Goal: Task Accomplishment & Management: Use online tool/utility

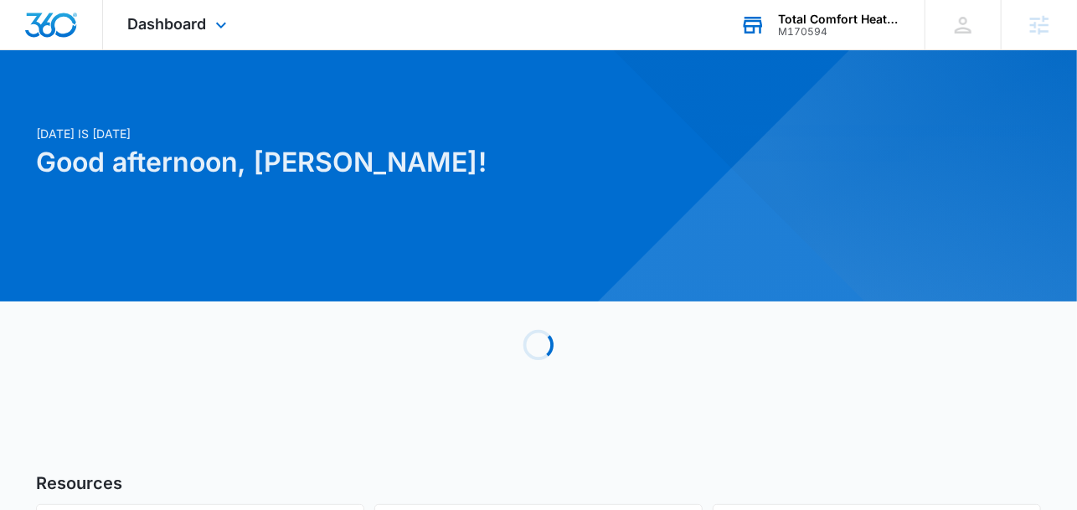
click at [787, 7] on div "Total Comfort Heating and Cooling M170594 Your Accounts View All" at bounding box center [819, 24] width 209 height 49
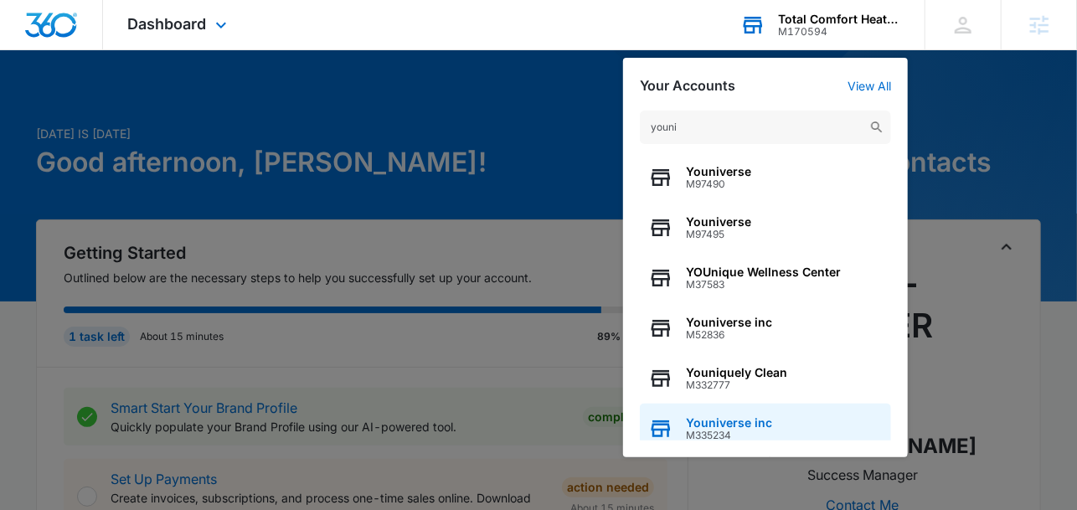
type input "youni"
click at [698, 421] on span "Youniverse inc" at bounding box center [729, 422] width 86 height 13
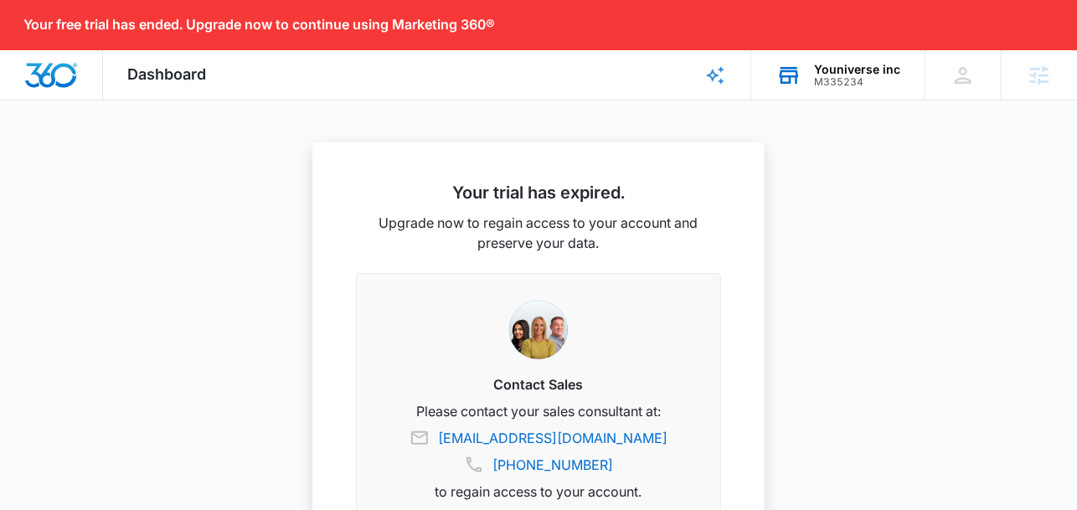
click at [849, 85] on div "M335234" at bounding box center [857, 82] width 86 height 12
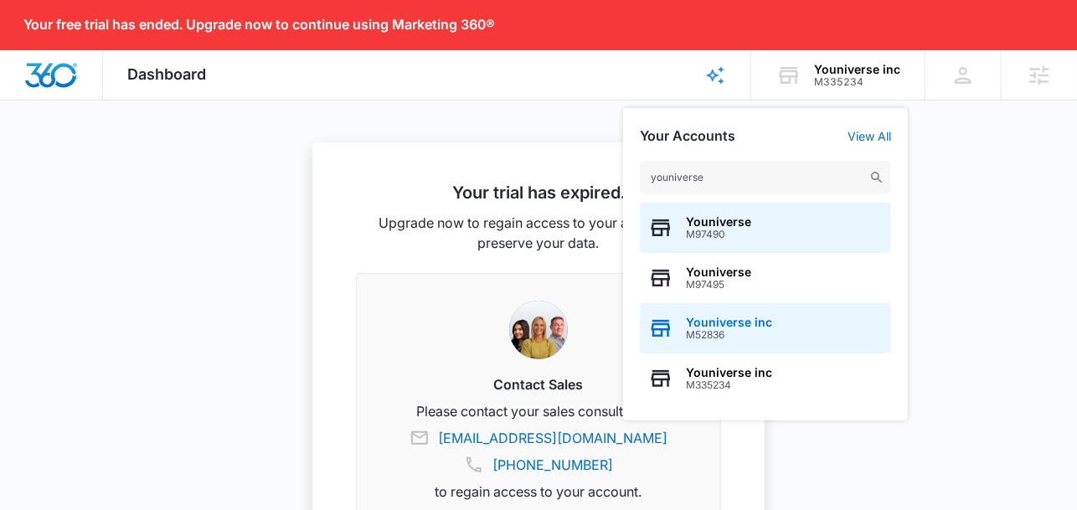
type input "youniverse"
click at [776, 309] on div "Youniverse inc M52836" at bounding box center [765, 328] width 251 height 50
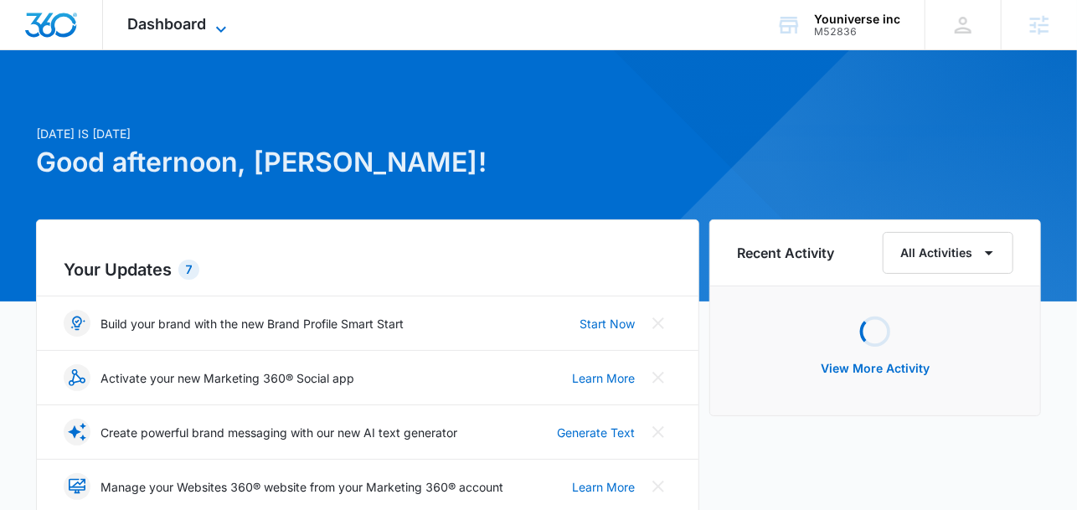
click at [160, 23] on span "Dashboard" at bounding box center [167, 24] width 79 height 18
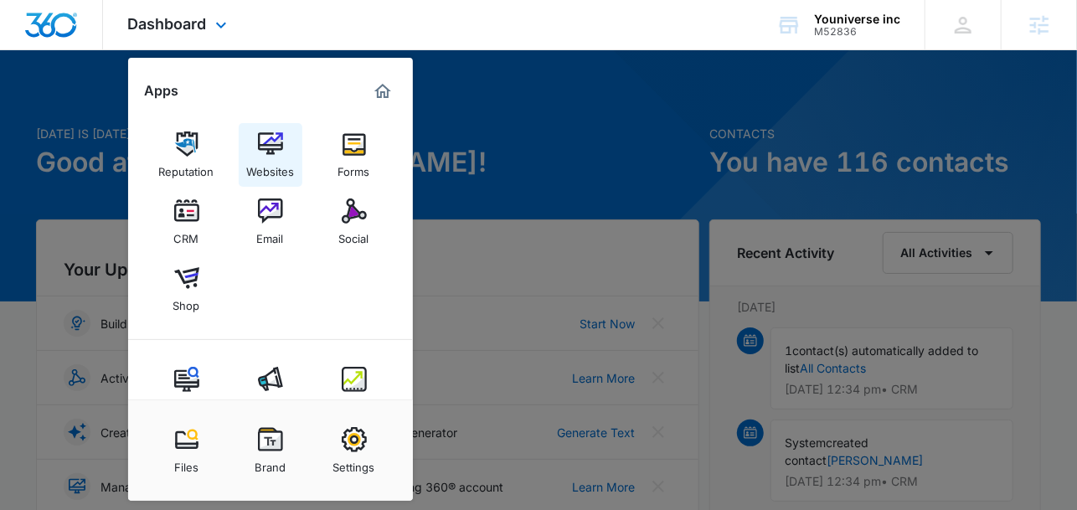
click at [275, 161] on div "Websites" at bounding box center [270, 168] width 48 height 22
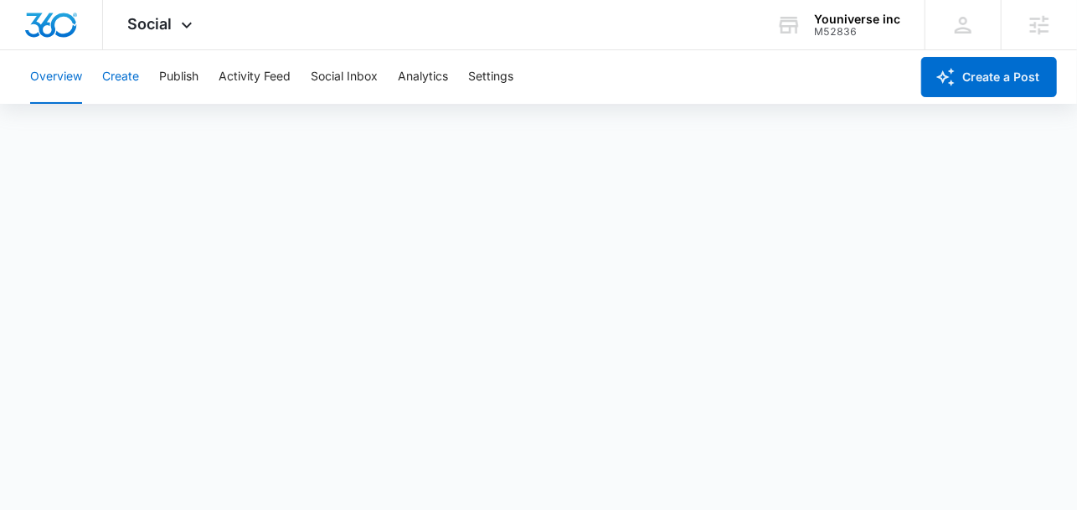
click at [134, 87] on button "Create" at bounding box center [120, 77] width 37 height 54
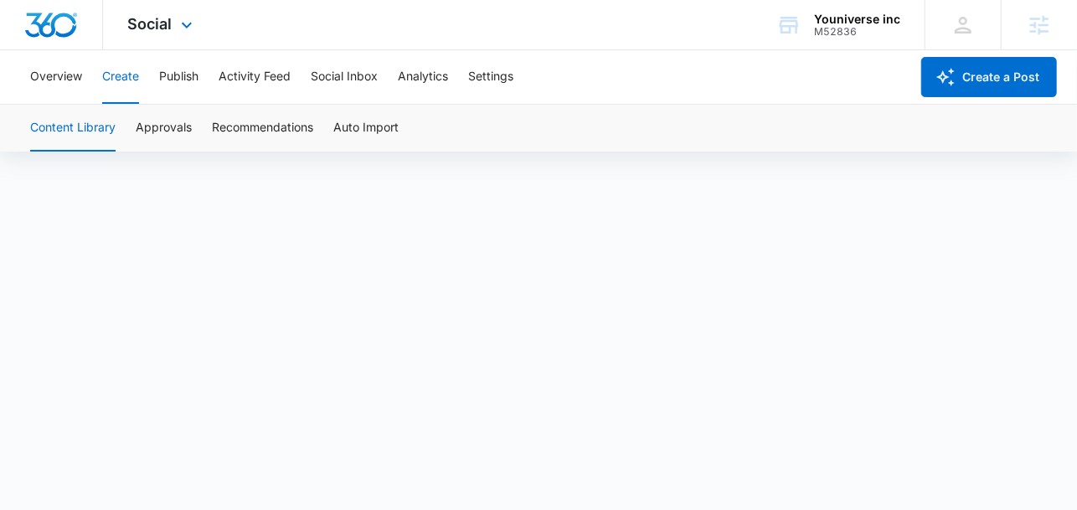
click at [179, 36] on div "Social Apps Reputation Websites Forms CRM Email Social Shop Content Ads Intelli…" at bounding box center [162, 24] width 119 height 49
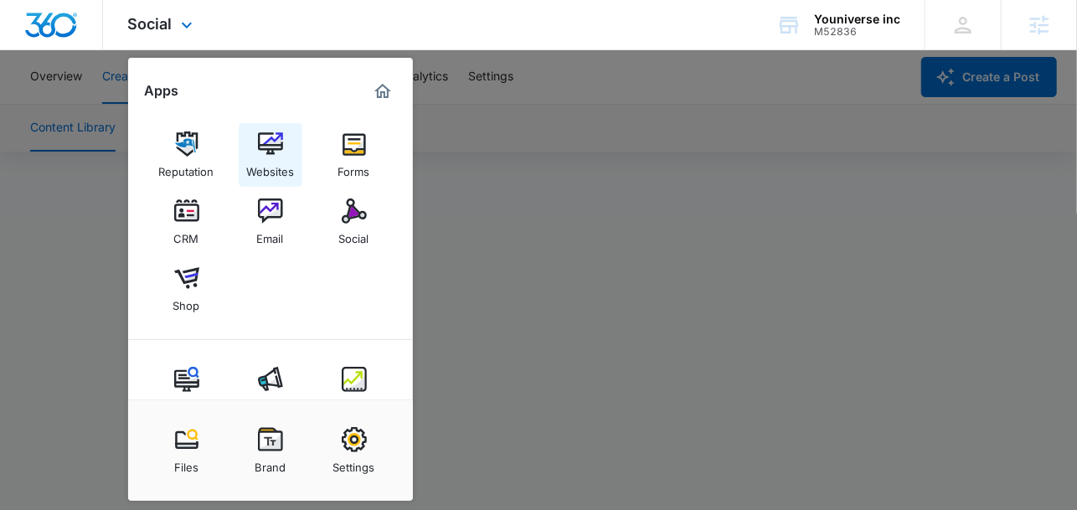
click at [258, 152] on img at bounding box center [270, 144] width 25 height 25
